Goal: Information Seeking & Learning: Learn about a topic

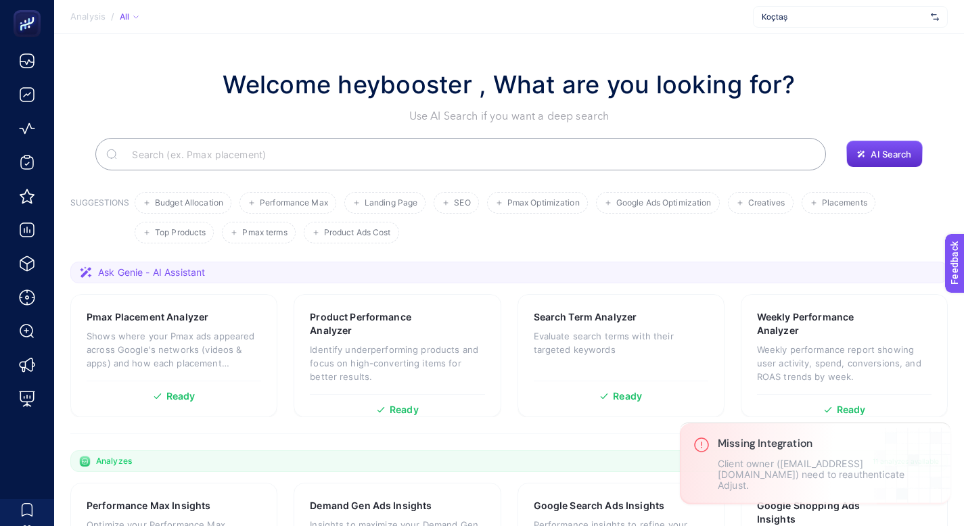
click at [777, 23] on div "Koçtaş" at bounding box center [850, 17] width 195 height 22
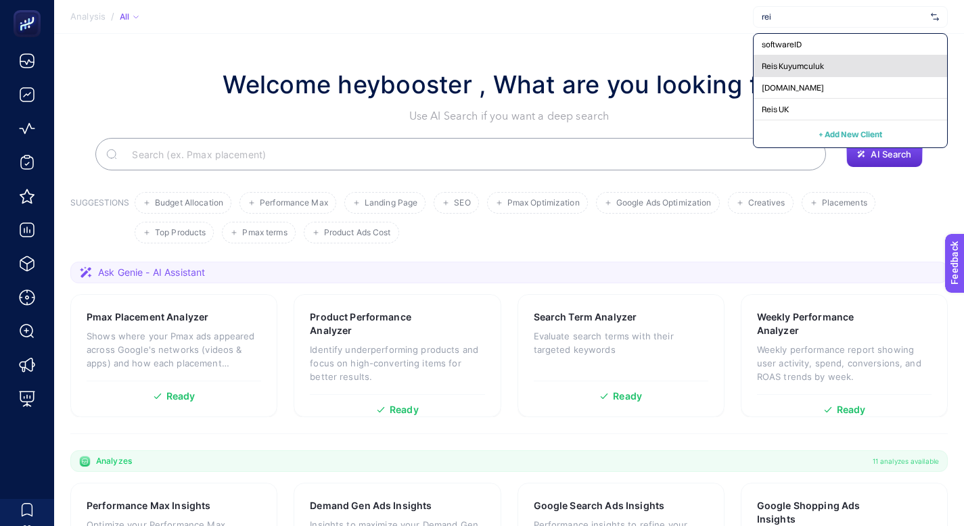
type input "rei"
click at [830, 72] on div "Reis Kuyumculuk" at bounding box center [849, 66] width 193 height 22
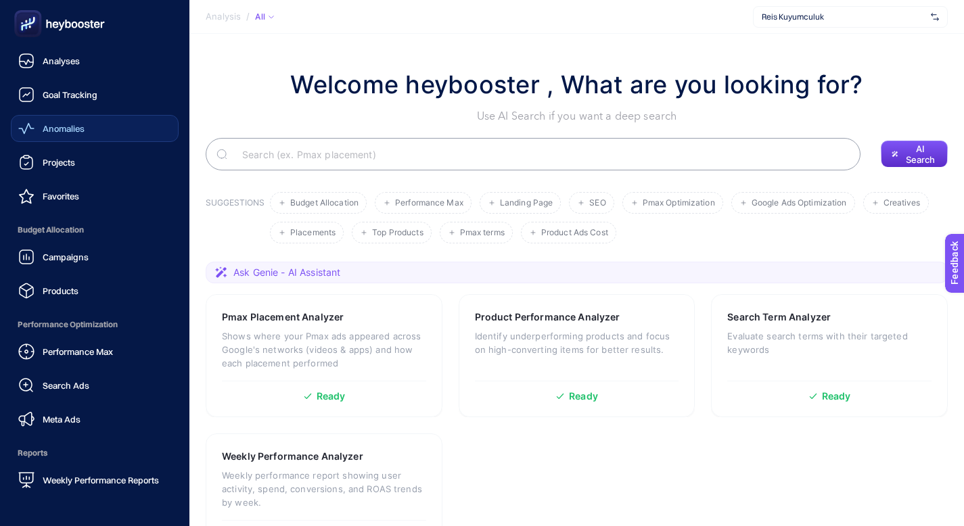
click at [87, 124] on link "Anomalies" at bounding box center [95, 128] width 168 height 27
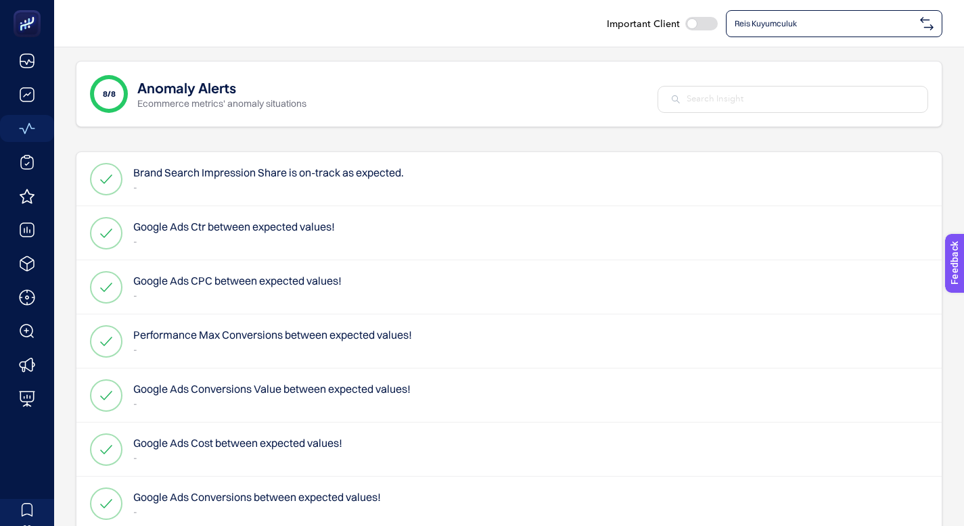
click at [788, 24] on span "Reis Kuyumculuk" at bounding box center [824, 23] width 180 height 11
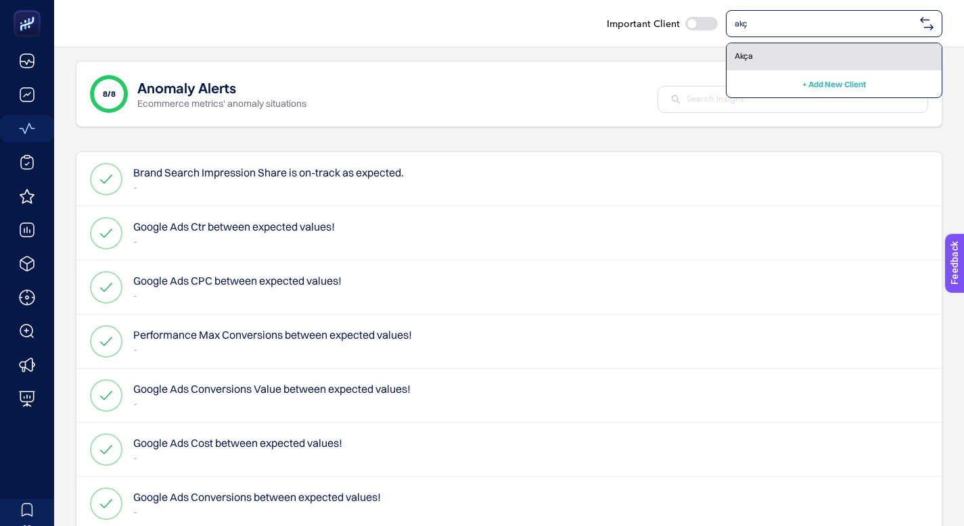
type input "akç"
click at [778, 49] on div "Akça" at bounding box center [833, 56] width 215 height 27
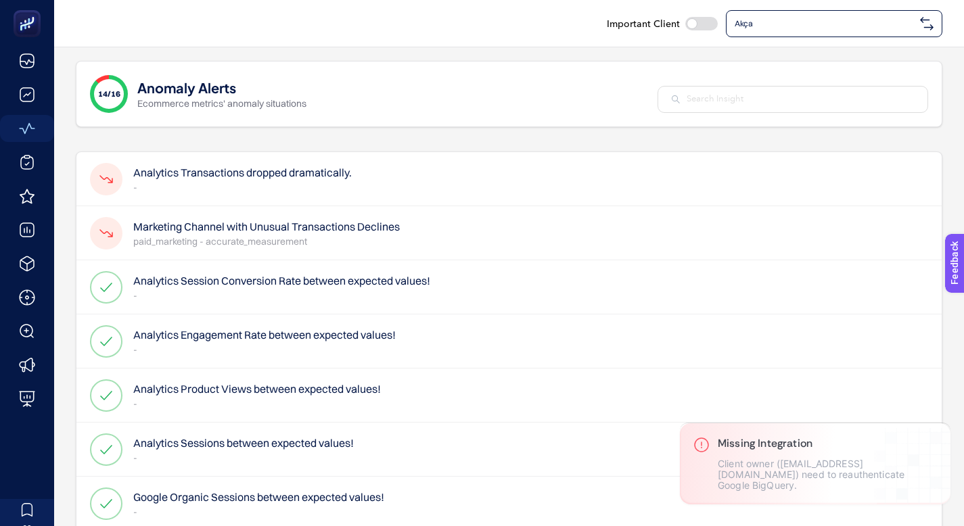
click at [264, 189] on p "-" at bounding box center [242, 188] width 218 height 14
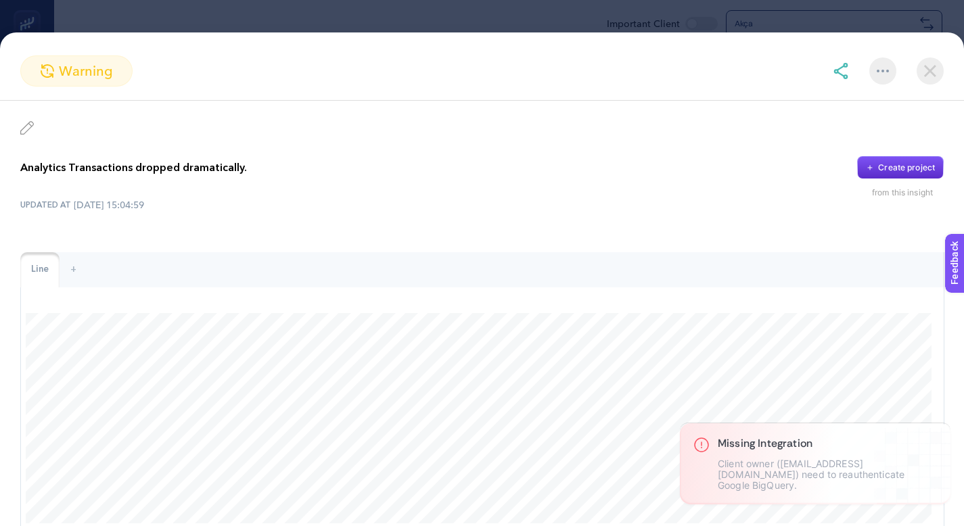
click at [933, 67] on img at bounding box center [929, 70] width 27 height 27
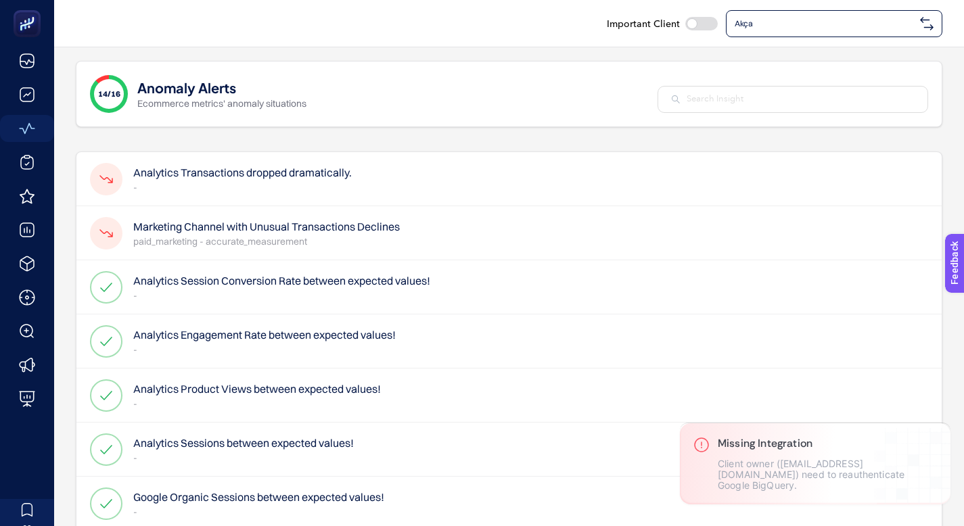
click at [292, 239] on p "paid_marketing - accurate_measurement" at bounding box center [266, 242] width 266 height 14
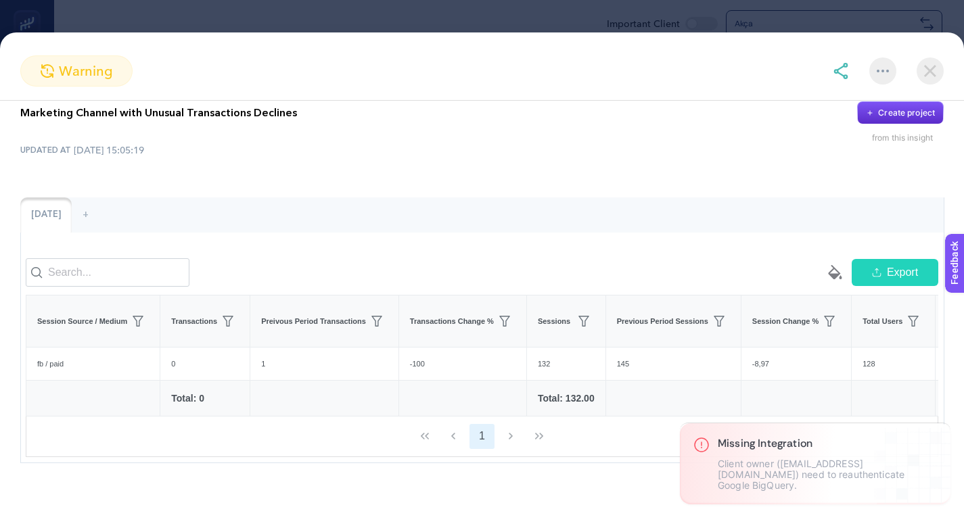
scroll to position [75, 0]
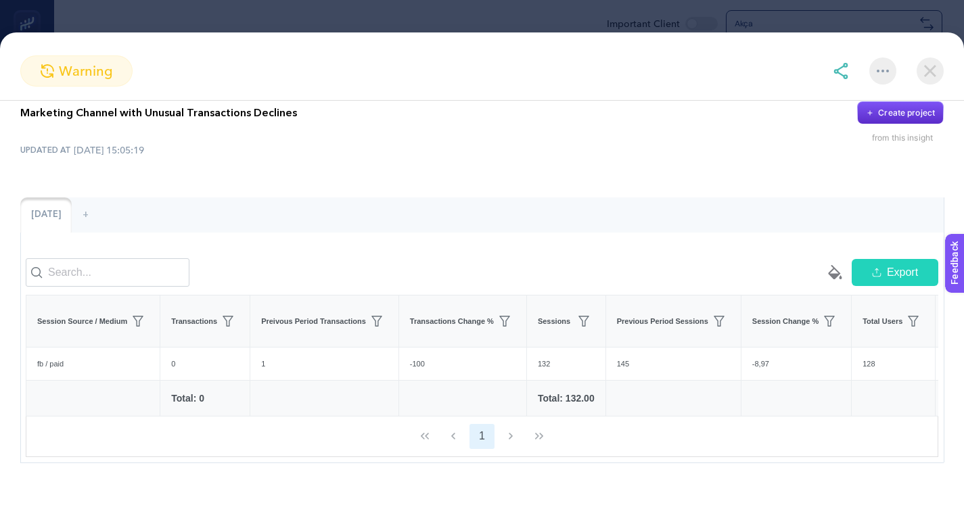
click at [932, 73] on img at bounding box center [929, 70] width 27 height 27
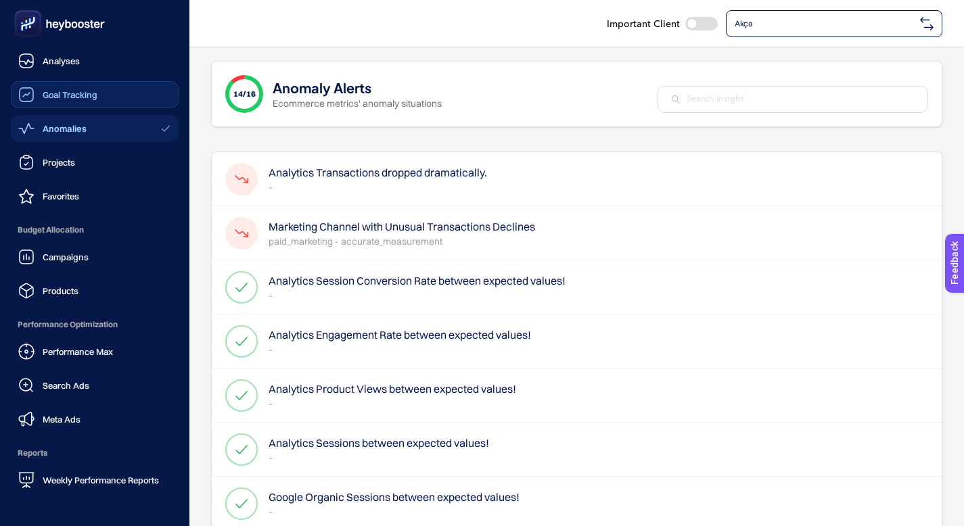
click at [99, 95] on link "Goal Tracking" at bounding box center [95, 94] width 168 height 27
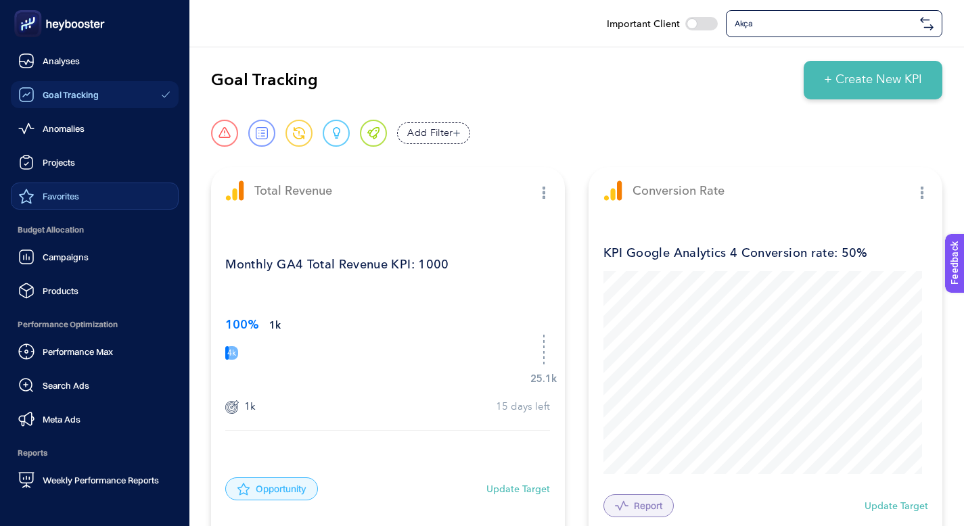
click at [94, 191] on link "Favorites" at bounding box center [95, 196] width 168 height 27
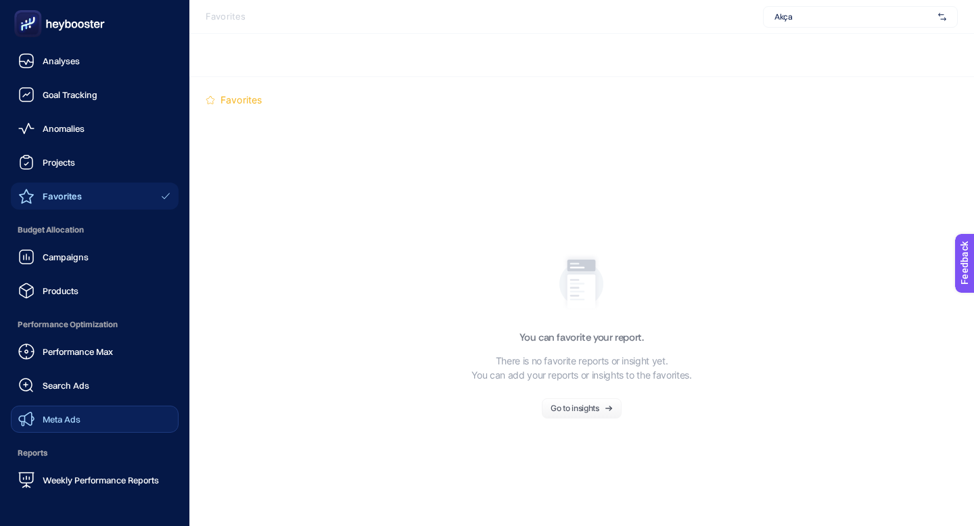
scroll to position [130, 0]
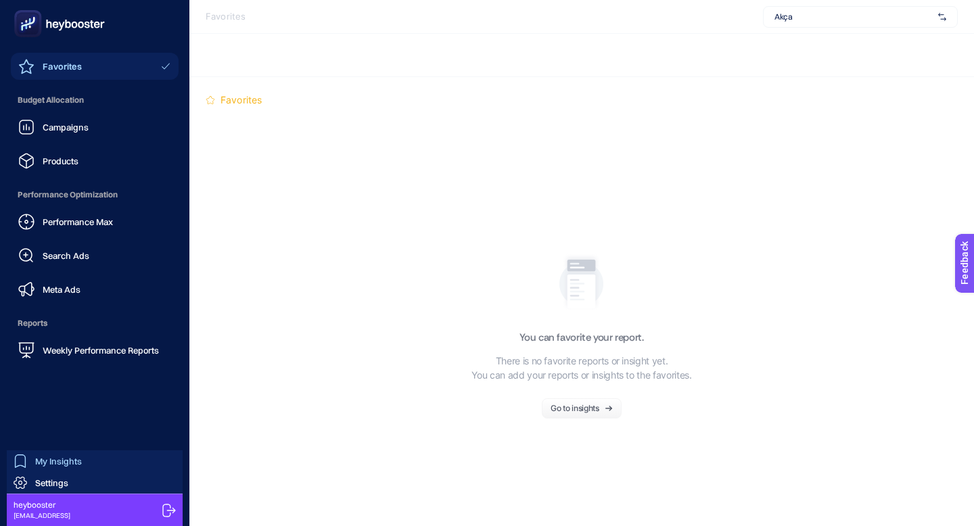
click at [80, 459] on link "My Insights" at bounding box center [95, 461] width 176 height 22
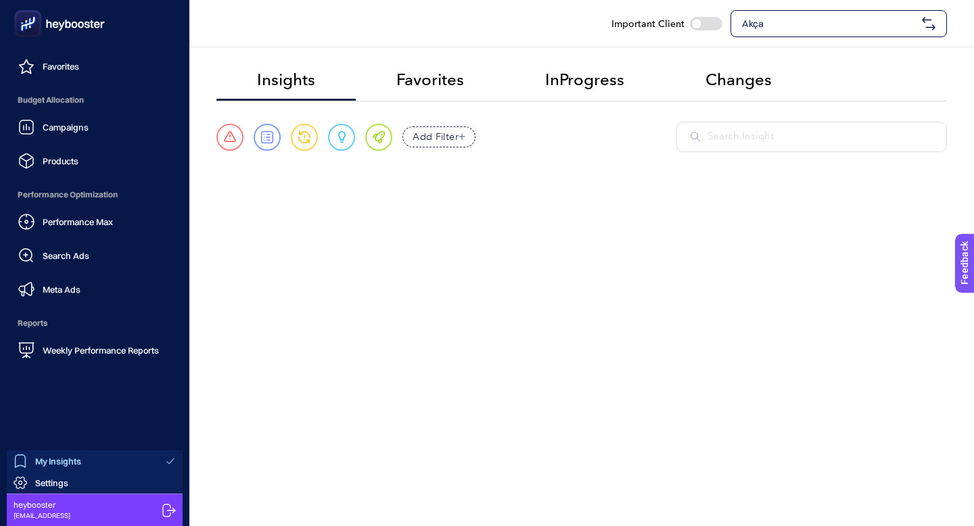
scroll to position [49, 0]
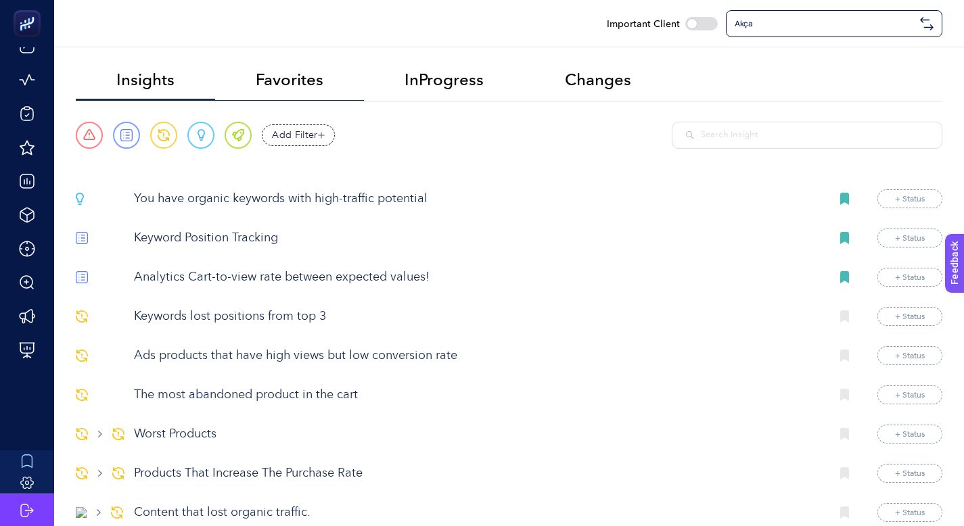
click at [330, 81] on li "Favorites" at bounding box center [289, 81] width 149 height 40
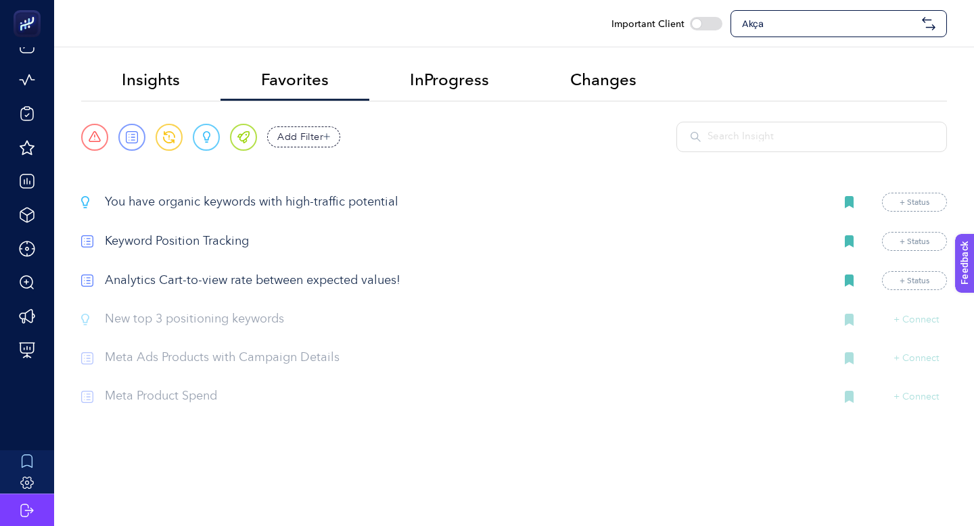
click at [226, 328] on p "New top 3 positioning keywords" at bounding box center [464, 319] width 719 height 18
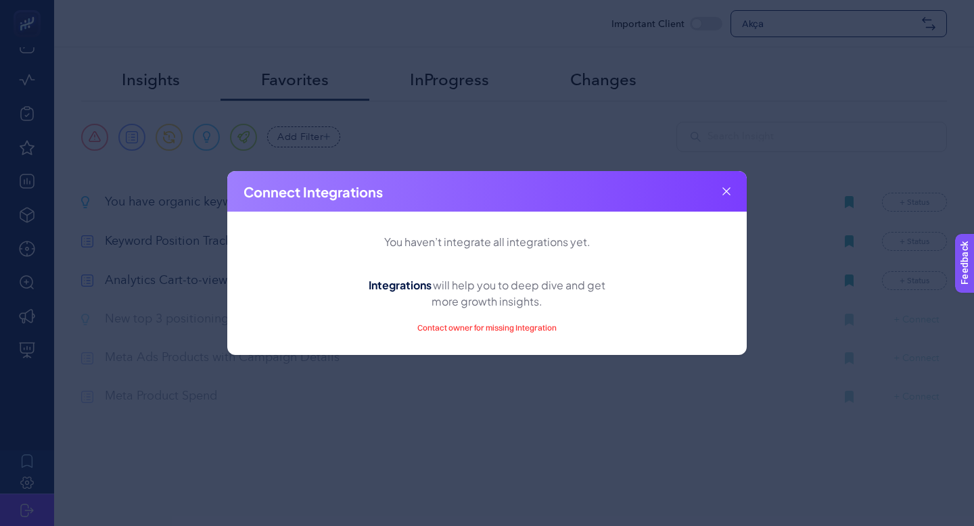
click at [728, 193] on icon at bounding box center [726, 191] width 8 height 8
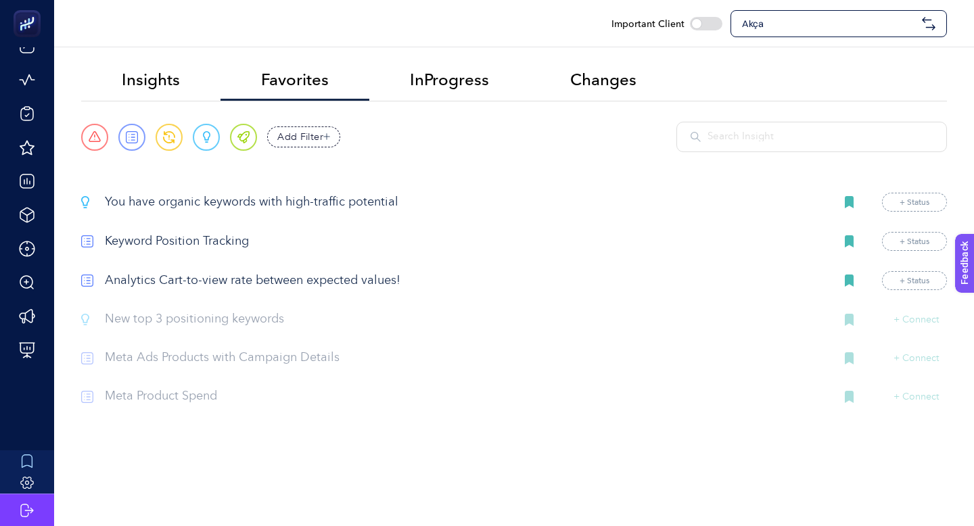
click at [222, 286] on p "Analytics Cart-to-view rate between expected values!" at bounding box center [464, 281] width 719 height 18
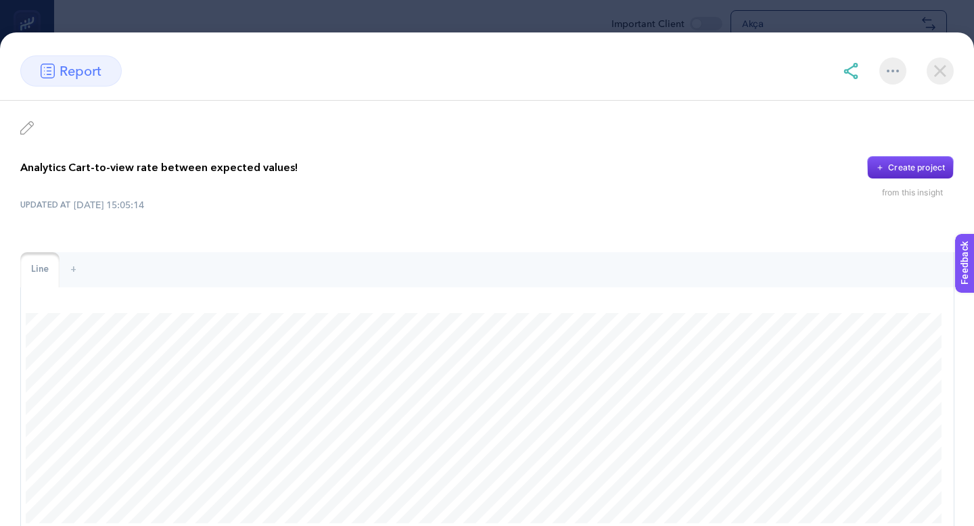
click at [934, 72] on img at bounding box center [939, 70] width 27 height 27
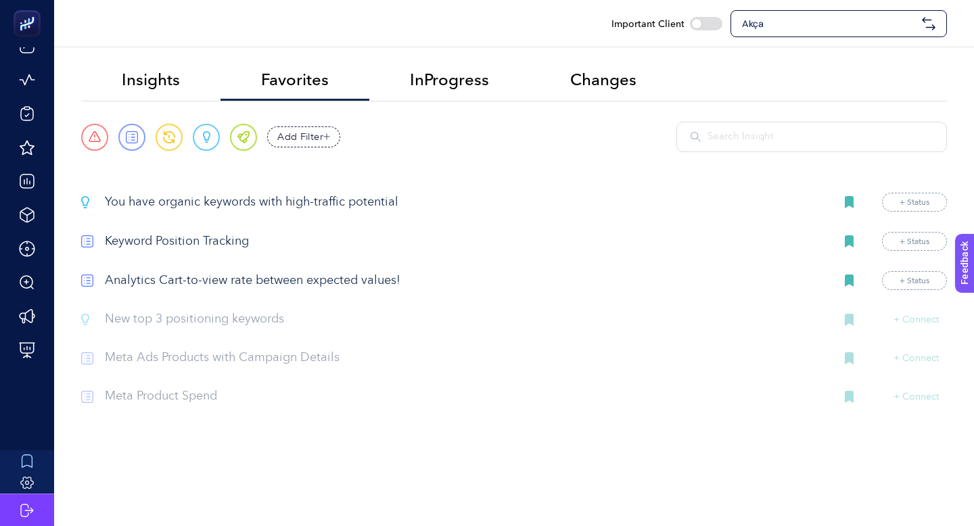
click at [158, 234] on p "Keyword Position Tracking" at bounding box center [464, 242] width 719 height 18
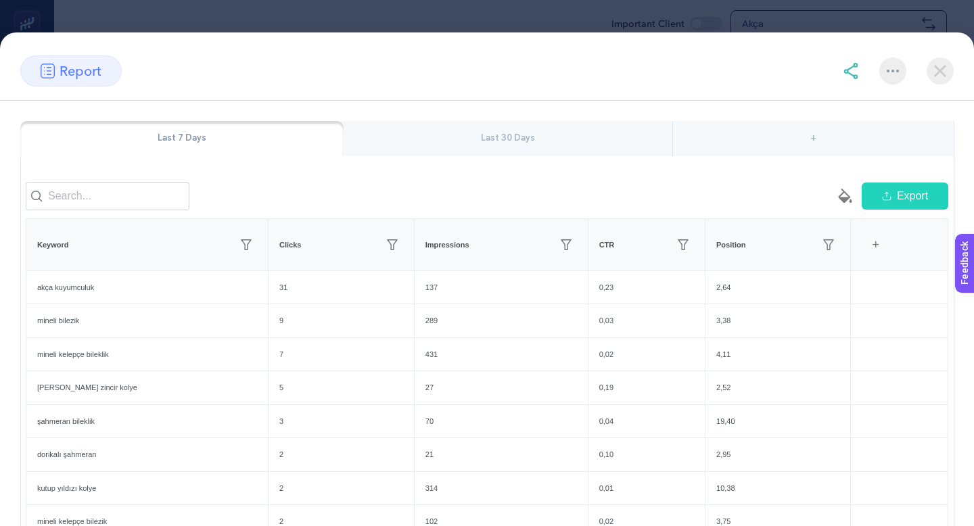
scroll to position [128, 0]
click at [521, 139] on div "Last 30 Days" at bounding box center [508, 141] width 329 height 35
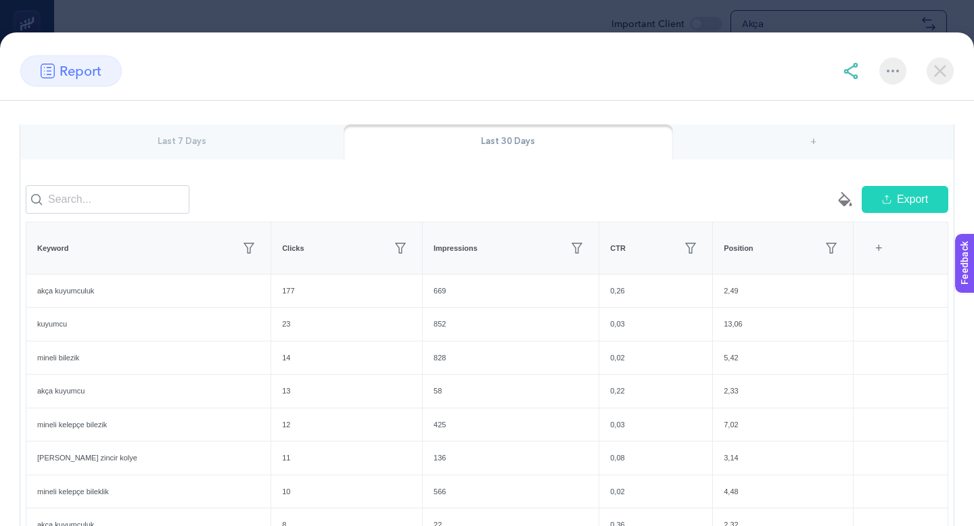
click at [238, 136] on div "Last 7 Days" at bounding box center [181, 141] width 323 height 35
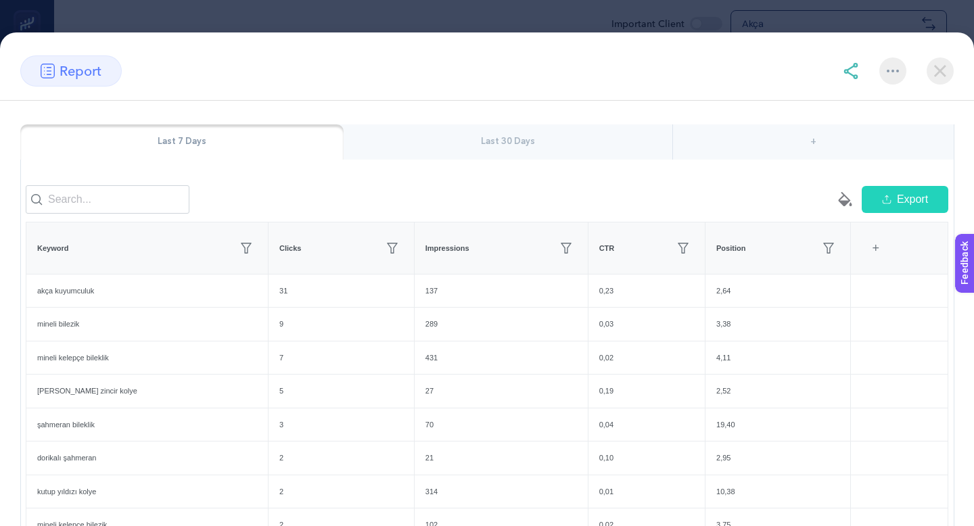
click at [949, 65] on img at bounding box center [939, 70] width 27 height 27
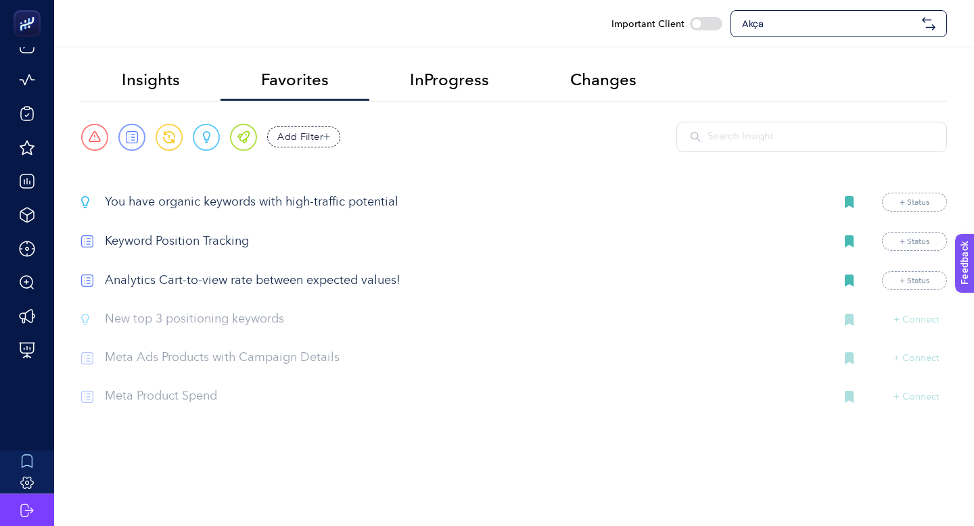
click at [239, 197] on p "You have organic keywords with high-traffic potential" at bounding box center [464, 202] width 719 height 18
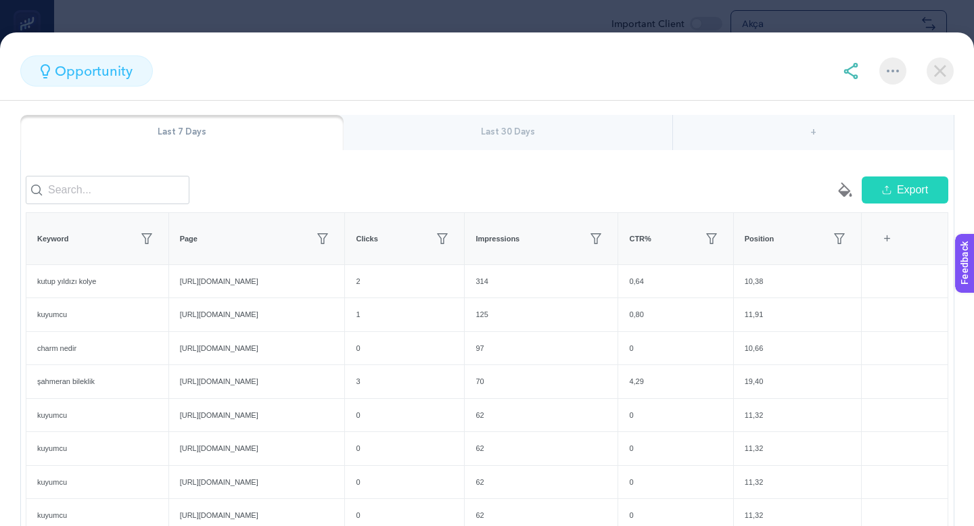
scroll to position [145, 0]
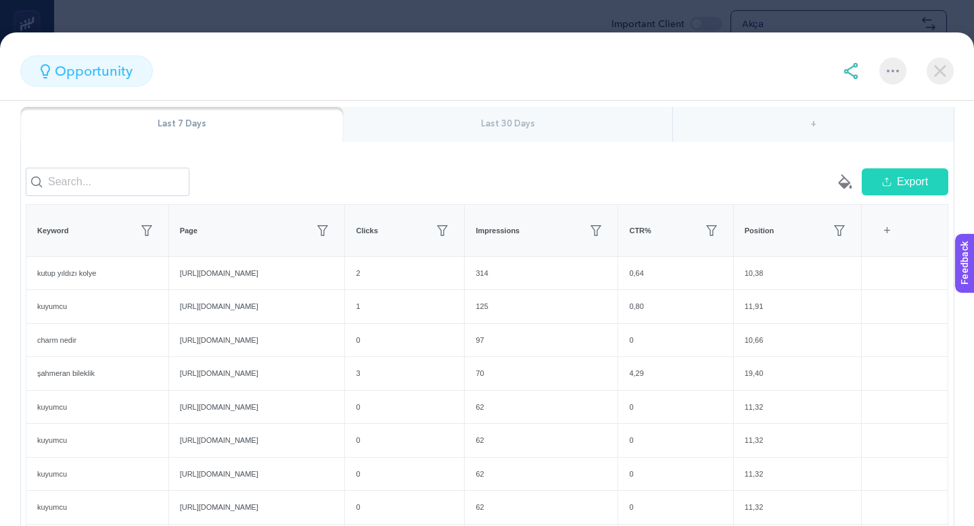
click at [951, 76] on img at bounding box center [939, 70] width 27 height 27
